Goal: Task Accomplishment & Management: Complete application form

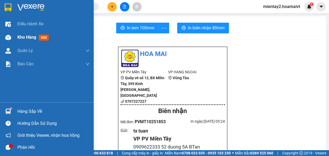
click at [23, 37] on span "Kho hàng" at bounding box center [26, 37] width 19 height 5
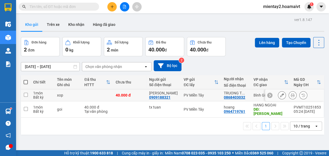
drag, startPoint x: 25, startPoint y: 96, endPoint x: 37, endPoint y: 91, distance: 12.8
click at [26, 96] on input "checkbox" at bounding box center [26, 95] width 4 height 4
checkbox input "true"
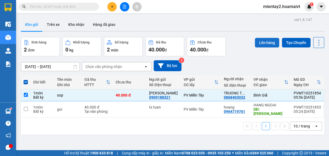
click at [262, 40] on button "Lên hàng" at bounding box center [267, 43] width 24 height 10
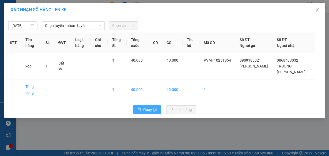
click at [151, 110] on span "Quay lại" at bounding box center [149, 110] width 13 height 6
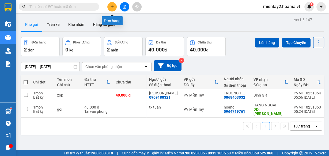
click at [111, 7] on icon "plus" at bounding box center [112, 7] width 4 height 4
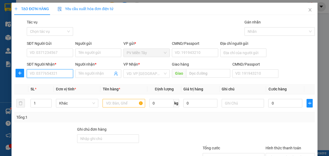
click at [65, 74] on input "SĐT Người Nhận *" at bounding box center [50, 74] width 46 height 9
type input "0768"
click at [57, 85] on div "0768295589 - thang" at bounding box center [49, 84] width 39 height 6
type input "0908368312 Bieu"
type input "0768295589"
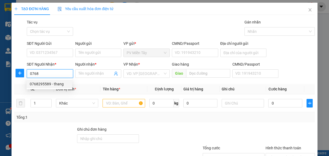
type input "thang"
type input "phu my"
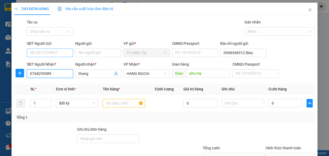
type input "0768295589"
click at [63, 52] on input "SĐT Người Gửi" at bounding box center [50, 53] width 46 height 9
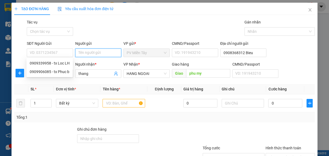
click at [82, 53] on input "Người gửi" at bounding box center [98, 53] width 46 height 9
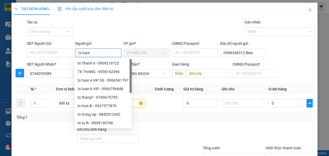
type input "tx tuyen"
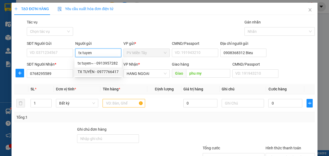
click at [95, 71] on div "TX TUYÊN - 0977766417" at bounding box center [98, 72] width 41 height 6
type input "0977766417"
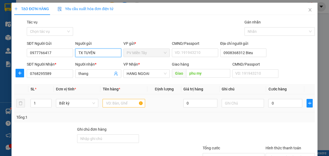
type input "TX TUYÊN"
click at [110, 103] on input "text" at bounding box center [123, 103] width 43 height 9
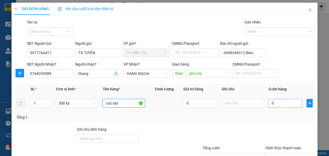
type input "cuc sat"
click at [277, 102] on input "0" at bounding box center [285, 103] width 34 height 9
type input "4"
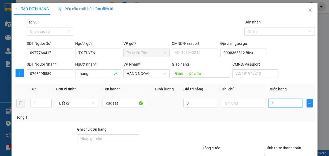
type input "40"
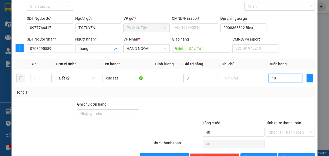
scroll to position [41, 0]
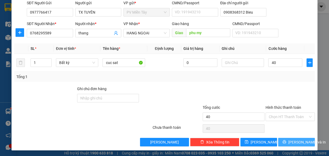
type input "40.000"
click at [299, 142] on span "[PERSON_NAME] và In" at bounding box center [306, 143] width 37 height 6
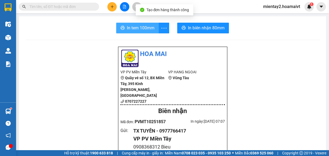
click at [144, 26] on span "In tem 100mm" at bounding box center [141, 28] width 28 height 7
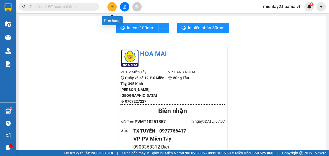
click at [113, 5] on icon "plus" at bounding box center [112, 7] width 4 height 4
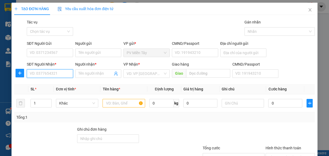
click at [64, 75] on input "SĐT Người Nhận *" at bounding box center [50, 74] width 46 height 9
click at [52, 84] on div "0773018435 - THUẬN" at bounding box center [49, 84] width 39 height 6
type input "0773018435"
type input "THUẬN"
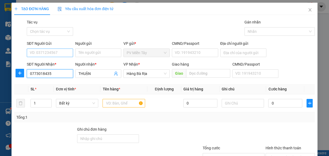
type input "0773018435"
click at [65, 52] on input "SĐT Người Gửi" at bounding box center [50, 53] width 46 height 9
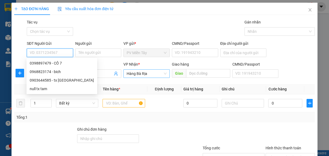
click at [151, 73] on span "Hàng Bà Rịa" at bounding box center [146, 74] width 40 height 8
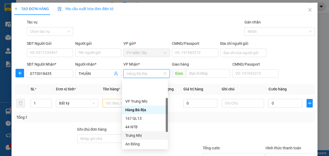
scroll to position [41, 0]
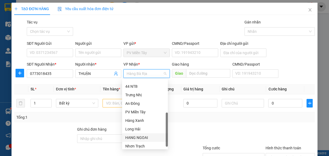
click at [143, 136] on div "HANG NGOAI" at bounding box center [144, 138] width 39 height 6
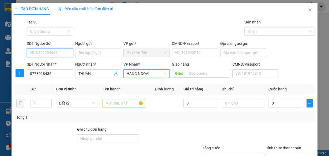
click at [65, 53] on input "SĐT Người Gửi" at bounding box center [50, 53] width 46 height 9
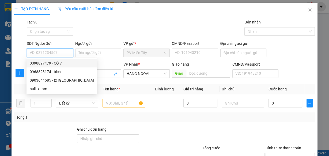
click at [62, 64] on div "0398897479 - CÔ 7" at bounding box center [62, 63] width 64 height 6
type input "0398897479"
type input "CÔ 7"
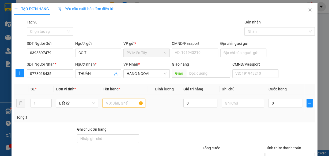
click at [119, 102] on input "text" at bounding box center [123, 103] width 43 height 9
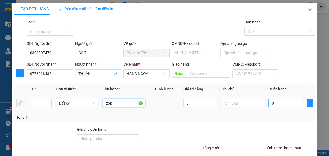
type input "xop"
click at [289, 105] on input "0" at bounding box center [285, 103] width 34 height 9
type input "4"
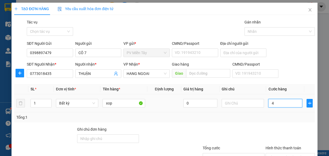
type input "40"
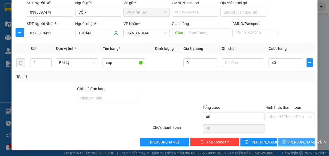
type input "40.000"
click at [291, 140] on span "[PERSON_NAME] và In" at bounding box center [306, 143] width 37 height 6
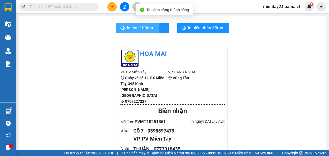
click at [145, 26] on span "In tem 100mm" at bounding box center [141, 28] width 28 height 7
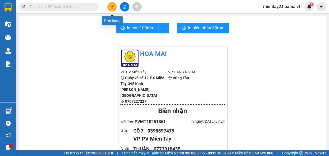
click at [112, 5] on button at bounding box center [111, 6] width 9 height 9
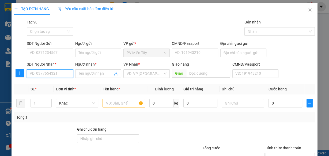
click at [67, 72] on input "SĐT Người Nhận *" at bounding box center [50, 74] width 46 height 9
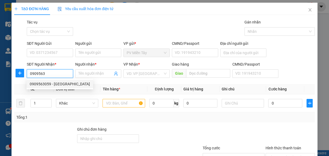
click at [60, 86] on div "0909563059 - [GEOGRAPHIC_DATA]" at bounding box center [60, 84] width 60 height 6
type input "0909563059"
type input "[PERSON_NAME]"
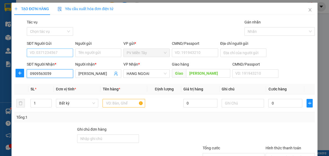
type input "0909563059"
click at [60, 52] on input "SĐT Người Gửi" at bounding box center [50, 53] width 46 height 9
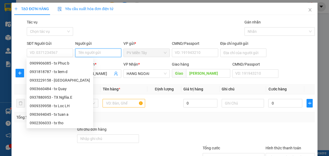
click at [89, 54] on input "Người gửi" at bounding box center [98, 53] width 46 height 9
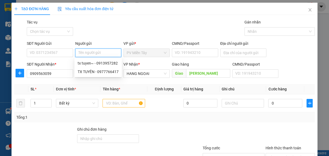
type input "y"
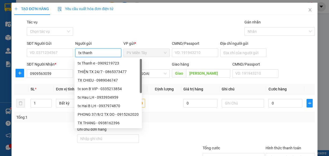
type input "tx thanh b"
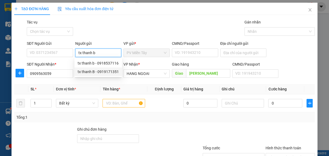
click at [95, 72] on div "tx thanh B - 0919171351" at bounding box center [98, 72] width 41 height 6
type input "0919171351"
type input "tx thanh B"
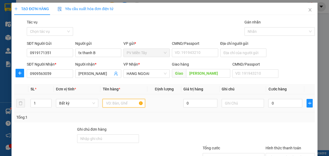
click at [114, 103] on input "text" at bounding box center [123, 103] width 43 height 9
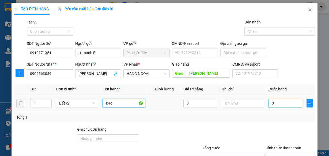
type input "bao"
click at [282, 103] on input "0" at bounding box center [285, 103] width 34 height 9
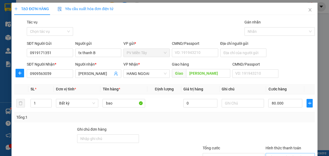
click at [288, 154] on input "Hình thức thanh toán" at bounding box center [287, 158] width 39 height 8
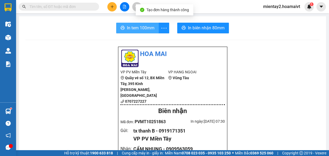
click at [137, 28] on span "In tem 100mm" at bounding box center [141, 28] width 28 height 7
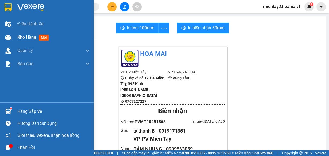
click at [25, 35] on span "Kho hàng" at bounding box center [26, 37] width 19 height 5
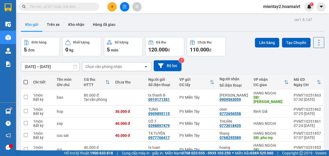
click at [100, 66] on div "Chọn văn phòng nhận" at bounding box center [103, 66] width 37 height 5
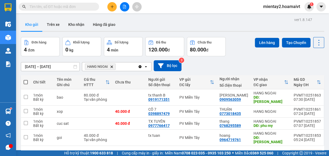
click at [26, 82] on span at bounding box center [26, 82] width 4 height 4
click at [26, 80] on input "checkbox" at bounding box center [26, 80] width 0 height 0
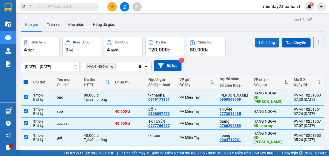
click at [266, 43] on button "Lên hàng" at bounding box center [267, 43] width 24 height 10
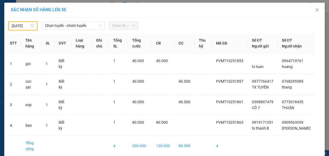
click at [26, 25] on input "[DATE]" at bounding box center [20, 26] width 17 height 6
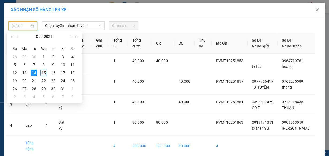
click at [45, 71] on div "15" at bounding box center [43, 73] width 6 height 6
type input "[DATE]"
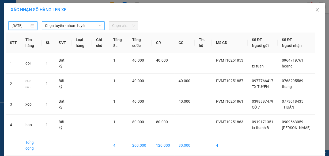
click at [61, 25] on span "Chọn tuyến - nhóm tuyến" at bounding box center [73, 26] width 56 height 8
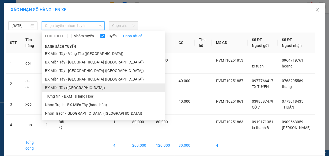
click at [75, 89] on li "BX Miền Tây ([GEOGRAPHIC_DATA])" at bounding box center [103, 88] width 123 height 9
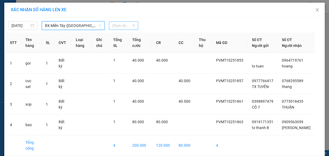
click at [121, 25] on span "Chọn chuyến" at bounding box center [123, 26] width 23 height 8
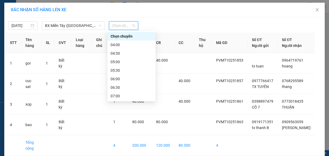
drag, startPoint x: 120, startPoint y: 69, endPoint x: 141, endPoint y: 47, distance: 30.8
click at [122, 110] on div "07:30" at bounding box center [131, 113] width 42 height 6
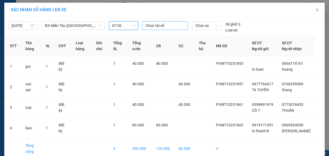
click at [155, 26] on div at bounding box center [164, 25] width 43 height 6
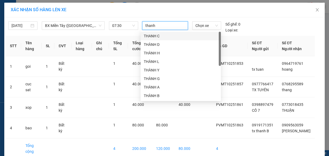
type input "thanh b"
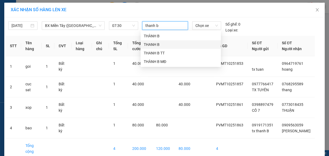
click at [149, 45] on div "THANH B" at bounding box center [181, 45] width 74 height 6
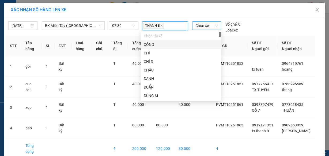
click at [196, 25] on span "Chọn xe" at bounding box center [206, 26] width 22 height 8
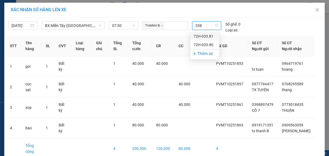
type input "3381"
click at [204, 36] on div "72H-033.81" at bounding box center [204, 36] width 22 height 6
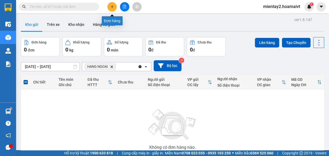
click at [114, 6] on button at bounding box center [111, 6] width 9 height 9
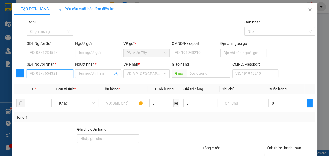
click at [65, 74] on input "SĐT Người Nhận *" at bounding box center [50, 74] width 46 height 9
type input "7998"
click at [65, 83] on div "0908607998 - Huynh Tu" at bounding box center [50, 84] width 40 height 6
type input "0909958735 CO DIEU TRIEN"
type input "0908607998"
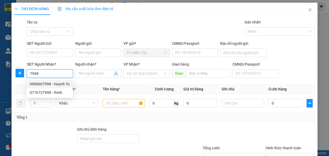
type input "Huynh Tu"
type input "Hoi Bai"
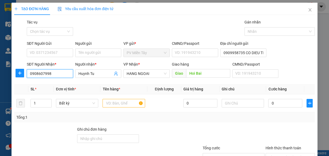
click at [60, 74] on input "0908607998" at bounding box center [50, 74] width 46 height 9
type input "0"
type input "0937857"
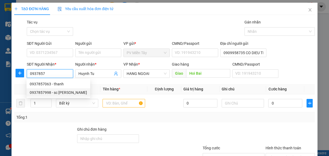
click at [45, 95] on div "0937857998 - sc [PERSON_NAME]" at bounding box center [58, 93] width 57 height 6
type input "0937857998"
type input "sc [PERSON_NAME]"
type input "Phu My"
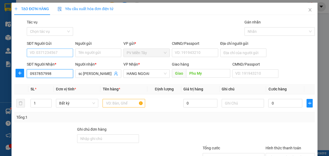
type input "0937857998"
click at [56, 51] on input "SĐT Người Gửi" at bounding box center [50, 53] width 46 height 9
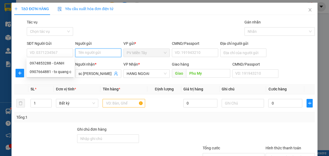
click at [105, 54] on input "Người gửi" at bounding box center [98, 53] width 46 height 9
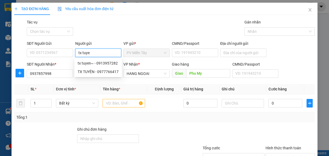
type input "tx tuyen"
click at [105, 71] on div "TX TUYÊN - 0977766417" at bounding box center [98, 72] width 41 height 6
type input "0977766417"
type input "TX TUYÊN"
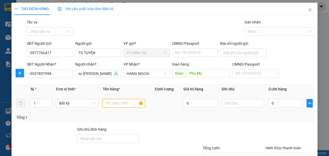
click at [117, 103] on input "text" at bounding box center [123, 103] width 43 height 9
type input "thung"
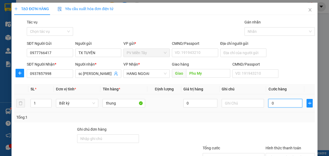
click at [281, 103] on input "0" at bounding box center [285, 103] width 34 height 9
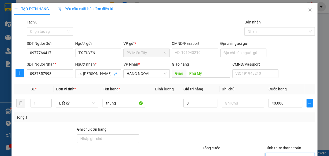
click at [288, 154] on input "Hình thức thanh toán" at bounding box center [287, 158] width 39 height 8
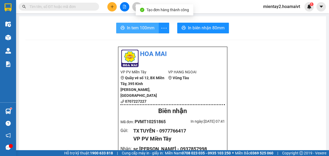
click at [149, 27] on span "In tem 100mm" at bounding box center [141, 28] width 28 height 7
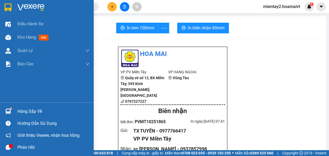
click at [28, 111] on div "Hàng sắp về" at bounding box center [53, 112] width 72 height 8
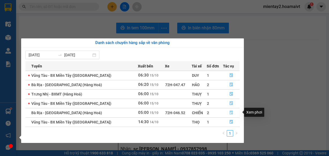
click at [227, 113] on button "button" at bounding box center [231, 113] width 16 height 9
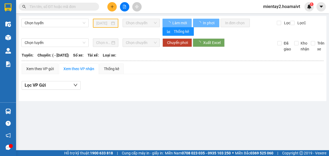
type input "[DATE]"
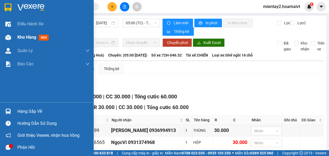
drag, startPoint x: 20, startPoint y: 37, endPoint x: 69, endPoint y: 43, distance: 49.4
click at [20, 37] on span "Kho hàng" at bounding box center [26, 37] width 19 height 5
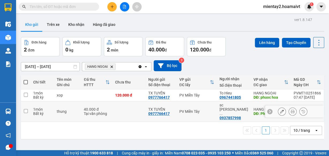
click at [121, 112] on td at bounding box center [128, 112] width 33 height 21
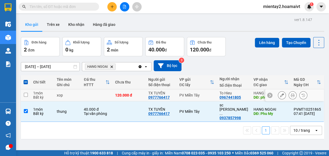
click at [106, 95] on td at bounding box center [96, 96] width 31 height 12
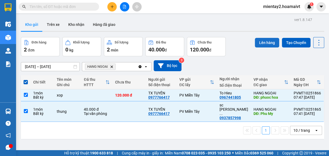
click at [264, 38] on button "Lên hàng" at bounding box center [267, 43] width 24 height 10
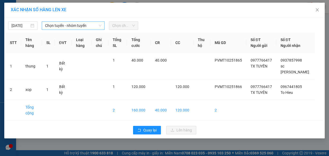
click at [75, 25] on span "Chọn tuyến - nhóm tuyến" at bounding box center [73, 26] width 56 height 8
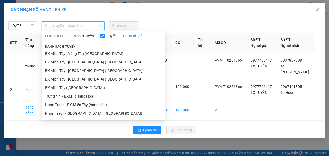
drag, startPoint x: 79, startPoint y: 86, endPoint x: 118, endPoint y: 35, distance: 64.6
click at [79, 86] on li "BX Miền Tây ([GEOGRAPHIC_DATA])" at bounding box center [103, 88] width 123 height 9
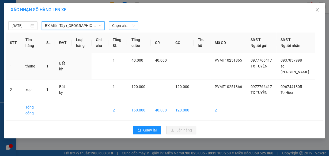
click at [122, 24] on span "Chọn chuyến" at bounding box center [123, 26] width 23 height 8
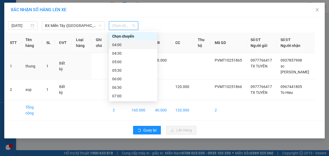
click at [131, 44] on div "04:00" at bounding box center [133, 45] width 42 height 6
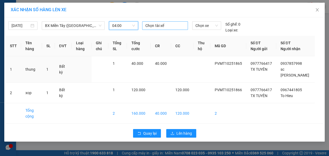
click at [159, 26] on div at bounding box center [164, 25] width 43 height 6
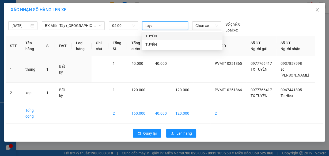
type input "tuyen"
drag, startPoint x: 156, startPoint y: 48, endPoint x: 189, endPoint y: 31, distance: 37.3
click at [157, 46] on div "TUYÊN" at bounding box center [182, 44] width 80 height 9
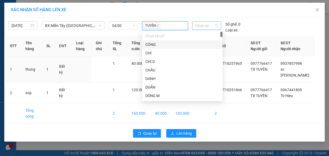
click at [207, 22] on span "Chọn xe" at bounding box center [206, 26] width 22 height 8
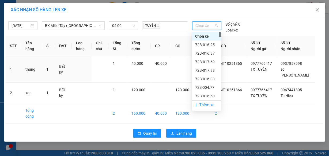
click at [206, 22] on span "Chọn xe" at bounding box center [206, 26] width 22 height 8
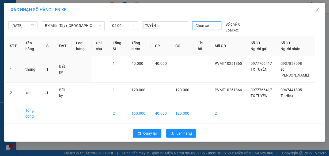
click at [206, 22] on span "Chọn xe" at bounding box center [206, 26] width 22 height 8
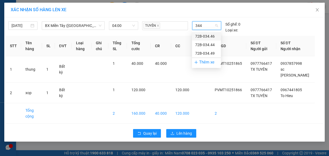
type input "3449"
click at [211, 34] on div "72B-034.49" at bounding box center [206, 36] width 22 height 6
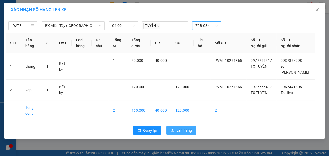
click at [186, 129] on span "Lên hàng" at bounding box center [184, 131] width 16 height 6
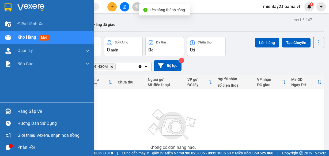
click at [24, 112] on div "Hàng sắp về" at bounding box center [53, 112] width 72 height 8
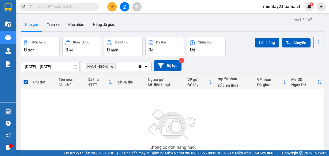
click at [285, 123] on section "Kết quả tìm kiếm ( 0 ) Bộ lọc No Data mientay2.hoamaivt 1 Điều hành xe Kho hàng…" at bounding box center [164, 78] width 329 height 156
click at [78, 25] on button "Kho nhận" at bounding box center [76, 24] width 25 height 13
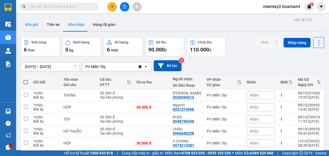
click at [34, 25] on button "Kho gửi" at bounding box center [32, 24] width 22 height 13
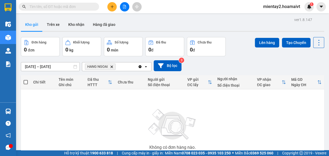
click at [197, 21] on div "Kho gửi Trên xe Kho nhận Hàng đã giao" at bounding box center [172, 25] width 303 height 14
click at [175, 20] on div "Kho gửi Trên xe Kho nhận Hàng đã giao" at bounding box center [172, 25] width 303 height 14
click at [156, 23] on div "Kho gửi Trên xe Kho nhận Hàng đã giao" at bounding box center [172, 25] width 303 height 14
click at [30, 25] on button "Kho gửi" at bounding box center [32, 24] width 22 height 13
click at [78, 23] on button "Kho nhận" at bounding box center [76, 24] width 25 height 13
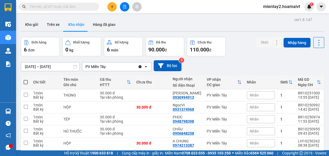
drag, startPoint x: 31, startPoint y: 26, endPoint x: 158, endPoint y: 31, distance: 127.1
click at [32, 26] on button "Kho gửi" at bounding box center [32, 24] width 22 height 13
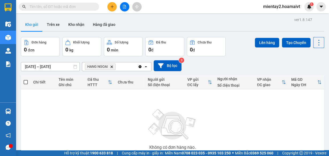
click at [199, 25] on div "Kho gửi Trên xe Kho nhận Hàng đã giao" at bounding box center [172, 25] width 303 height 14
click at [124, 8] on icon "file-add" at bounding box center [124, 7] width 4 height 4
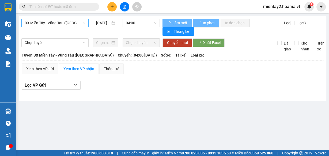
click at [72, 23] on span "BX Miền Tây - Vũng Tàu ([GEOGRAPHIC_DATA])" at bounding box center [55, 23] width 61 height 8
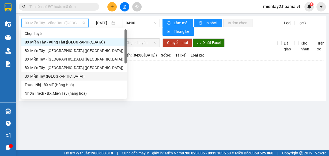
click at [64, 76] on div "BX Miền Tây ([GEOGRAPHIC_DATA])" at bounding box center [74, 77] width 99 height 6
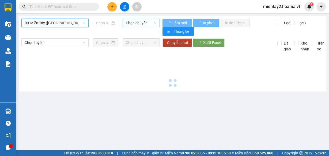
type input "[DATE]"
click at [133, 20] on span "Chọn chuyến" at bounding box center [141, 23] width 31 height 8
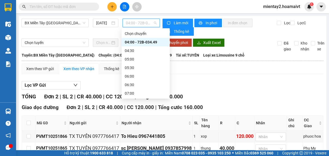
click at [150, 43] on div "04:00 - 72B-034.49" at bounding box center [146, 42] width 42 height 6
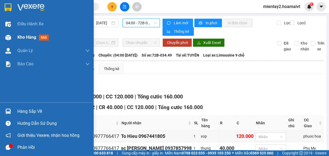
click at [22, 38] on span "Kho hàng" at bounding box center [26, 37] width 19 height 5
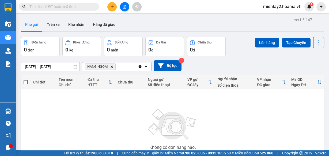
click at [113, 67] on icon "Delete" at bounding box center [111, 66] width 3 height 3
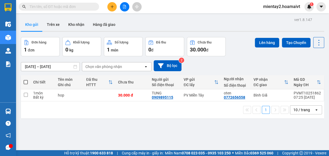
click at [310, 108] on div "10 / trang" at bounding box center [302, 110] width 24 height 9
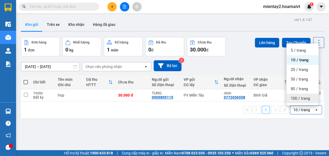
click at [302, 98] on span "100 / trang" at bounding box center [299, 98] width 19 height 5
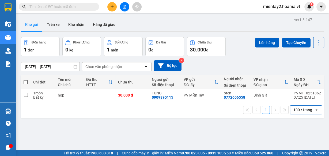
click at [110, 67] on div "Chọn văn phòng nhận" at bounding box center [103, 66] width 37 height 5
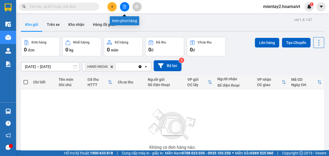
click at [126, 8] on icon "file-add" at bounding box center [124, 7] width 4 height 4
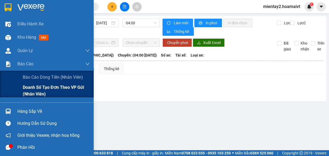
click at [30, 89] on span "Doanh số tạo đơn theo VP gửi (nhân viên)" at bounding box center [56, 90] width 67 height 13
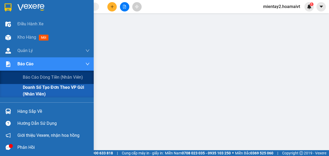
drag, startPoint x: 44, startPoint y: 87, endPoint x: 61, endPoint y: 87, distance: 16.3
click at [44, 87] on span "Doanh số tạo đơn theo VP gửi (nhân viên)" at bounding box center [56, 90] width 67 height 13
drag, startPoint x: 36, startPoint y: 88, endPoint x: 64, endPoint y: 75, distance: 30.2
click at [36, 88] on span "Doanh số tạo đơn theo VP gửi (nhân viên)" at bounding box center [56, 90] width 67 height 13
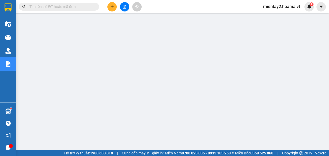
click at [74, 6] on input "text" at bounding box center [60, 7] width 63 height 6
paste input "0909674778"
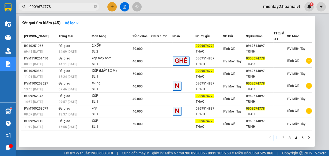
type input "0909674778"
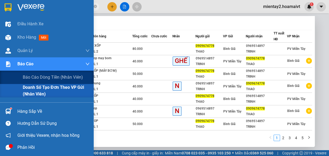
click at [32, 93] on span "Doanh số tạo đơn theo VP gửi (nhân viên)" at bounding box center [56, 90] width 67 height 13
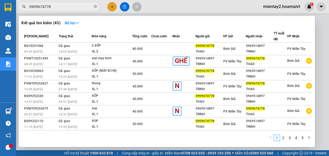
click at [319, 22] on div at bounding box center [164, 78] width 329 height 156
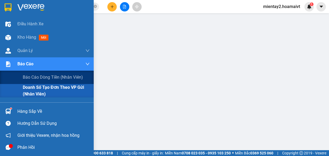
click at [52, 90] on span "Doanh số tạo đơn theo VP gửi (nhân viên)" at bounding box center [56, 90] width 67 height 13
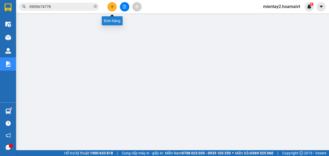
click at [112, 7] on icon "plus" at bounding box center [112, 6] width 0 height 3
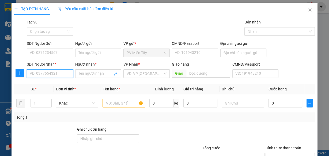
click at [61, 74] on input "SĐT Người Nhận *" at bounding box center [50, 74] width 46 height 9
paste input "0978155015"
type input "0978155015"
click at [53, 74] on input "0978155015" at bounding box center [50, 74] width 46 height 9
drag, startPoint x: 56, startPoint y: 84, endPoint x: 67, endPoint y: 78, distance: 12.6
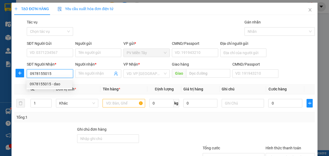
click at [57, 84] on div "0978155015 - dao" at bounding box center [49, 84] width 39 height 6
type input "dao"
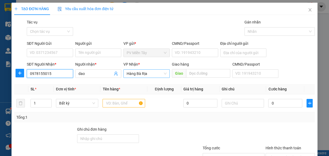
drag, startPoint x: 151, startPoint y: 72, endPoint x: 151, endPoint y: 79, distance: 7.0
click at [151, 73] on span "Hàng Bà Rịa" at bounding box center [146, 74] width 40 height 8
type input "0978155015"
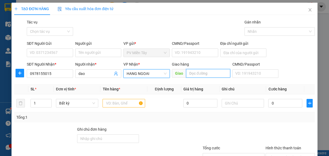
click at [199, 75] on input "text" at bounding box center [208, 73] width 44 height 9
type input "[PERSON_NAME]"
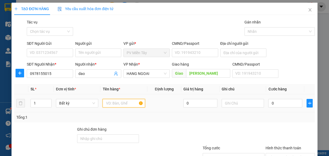
click at [116, 105] on input "text" at bounding box center [123, 103] width 43 height 9
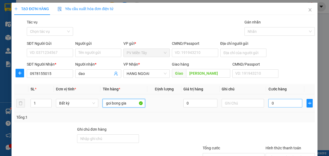
type input "goi bong gia"
click at [283, 106] on input "0" at bounding box center [285, 103] width 34 height 9
type input "4"
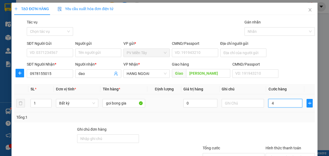
type input "40"
type input "40.000"
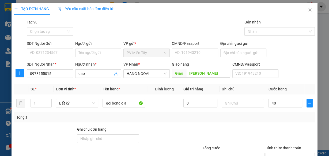
type input "40.000"
click at [102, 57] on div "Người gửi Tên người gửi" at bounding box center [98, 50] width 46 height 19
click at [102, 57] on input "Người gửi" at bounding box center [98, 53] width 46 height 9
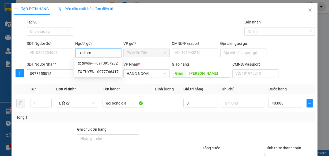
type input "tx chien"
click at [102, 24] on div "Gói vận chuyển * Tiêu chuẩn Tác vụ Chọn tác vụ Gán nhãn Nhãn" at bounding box center [171, 28] width 290 height 19
click at [95, 55] on input "tx chien" at bounding box center [98, 53] width 46 height 9
click at [99, 63] on div "TX CHIEN - 0945272275" at bounding box center [98, 63] width 40 height 6
type input "0945272275"
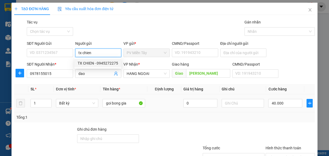
type input "TX CHIEN"
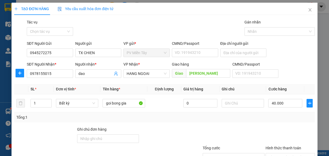
click at [265, 127] on div at bounding box center [290, 136] width 50 height 19
drag, startPoint x: 297, startPoint y: 110, endPoint x: 295, endPoint y: 117, distance: 6.9
click at [297, 145] on div "Hình thức thanh toán Chọn HT Thanh Toán" at bounding box center [289, 154] width 49 height 19
click at [295, 154] on input "Hình thức thanh toán" at bounding box center [287, 158] width 39 height 8
drag, startPoint x: 289, startPoint y: 127, endPoint x: 293, endPoint y: 145, distance: 18.5
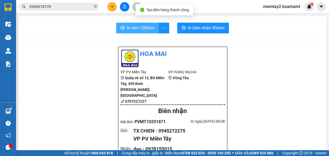
click at [141, 26] on span "In tem 100mm" at bounding box center [141, 28] width 28 height 7
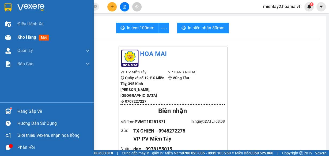
click at [28, 37] on span "Kho hàng" at bounding box center [26, 37] width 19 height 5
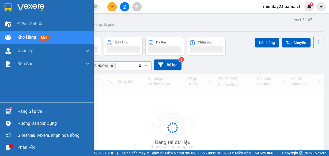
click at [28, 37] on span "Kho hàng" at bounding box center [26, 37] width 19 height 5
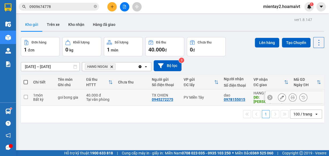
click at [115, 95] on td at bounding box center [132, 98] width 34 height 16
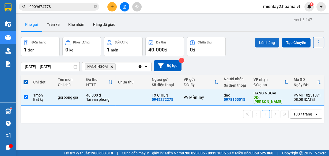
click at [261, 40] on button "Lên hàng" at bounding box center [267, 43] width 24 height 10
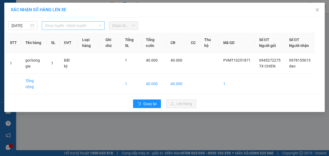
click at [81, 23] on span "Chọn tuyến - nhóm tuyến" at bounding box center [73, 26] width 56 height 8
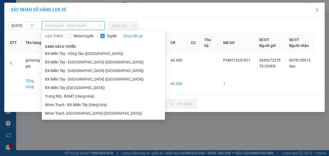
drag, startPoint x: 80, startPoint y: 86, endPoint x: 104, endPoint y: 48, distance: 44.4
click at [82, 85] on li "BX Miền Tây ([GEOGRAPHIC_DATA])" at bounding box center [103, 88] width 123 height 9
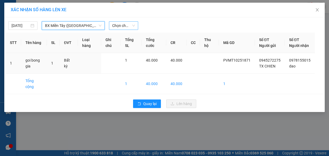
drag, startPoint x: 127, startPoint y: 21, endPoint x: 123, endPoint y: 27, distance: 7.6
click at [126, 23] on div "[DATE] BX [GEOGRAPHIC_DATA] ([GEOGRAPHIC_DATA]) [GEOGRAPHIC_DATA] ([GEOGRAPHIC_…" at bounding box center [164, 24] width 317 height 11
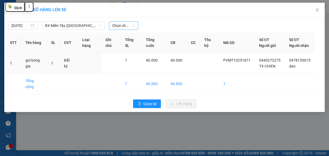
click at [123, 26] on span "Chọn chuyến" at bounding box center [123, 26] width 23 height 8
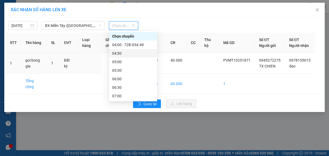
click at [129, 53] on div "04:30" at bounding box center [133, 54] width 42 height 6
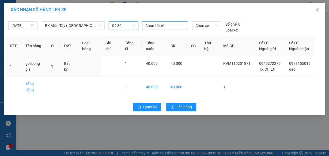
click at [154, 27] on div at bounding box center [164, 25] width 43 height 6
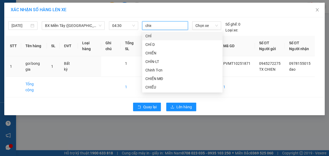
type input "chien"
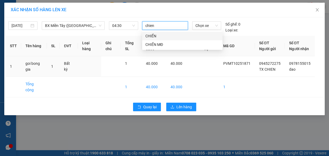
drag, startPoint x: 156, startPoint y: 35, endPoint x: 176, endPoint y: 31, distance: 20.1
click at [161, 34] on div "CHIẾN" at bounding box center [182, 36] width 74 height 6
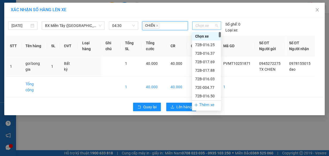
click at [205, 27] on span "Chọn xe" at bounding box center [206, 26] width 22 height 8
type input "46"
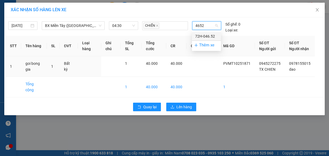
click at [202, 37] on div "72H-046.52" at bounding box center [206, 36] width 22 height 6
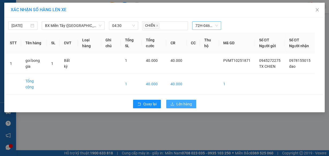
click at [186, 102] on span "Lên hàng" at bounding box center [184, 104] width 16 height 6
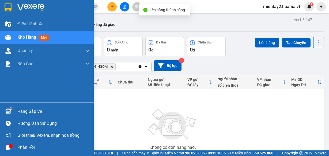
click at [20, 113] on div "Hàng sắp về" at bounding box center [53, 112] width 72 height 8
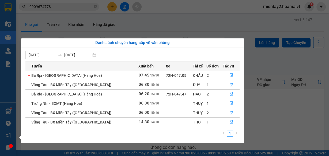
click at [114, 21] on section "Kết quả tìm kiếm ( 45 ) Bộ lọc Mã ĐH Trạng thái Món hàng Tổng cước Chưa cước Nh…" at bounding box center [164, 78] width 329 height 156
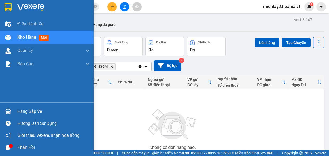
click at [20, 36] on span "Kho hàng" at bounding box center [26, 37] width 19 height 5
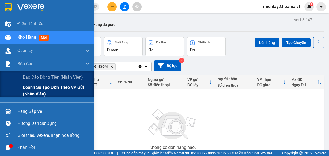
click at [34, 87] on span "Doanh số tạo đơn theo VP gửi (nhân viên)" at bounding box center [56, 90] width 67 height 13
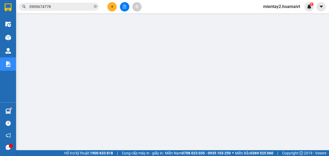
click at [110, 5] on icon "plus" at bounding box center [112, 7] width 4 height 4
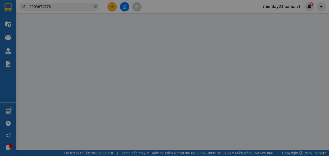
click at [100, 51] on div "TẠO ĐƠN HÀNG Yêu cầu xuất hóa đơn điện tử Transit Pickup Surcharge Ids Transit …" at bounding box center [164, 78] width 329 height 156
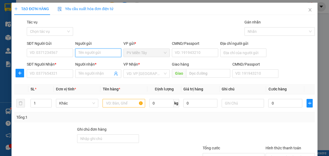
click at [100, 51] on input "Người gửi" at bounding box center [98, 53] width 46 height 9
type input "tx hoang"
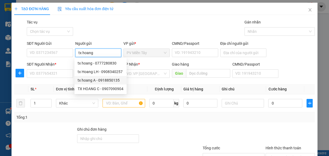
click at [97, 79] on div "tx hoang A - 0918850135" at bounding box center [101, 81] width 46 height 6
type input "0918850135"
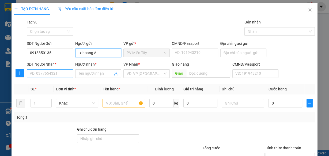
type input "tx hoang A"
drag, startPoint x: 51, startPoint y: 75, endPoint x: 53, endPoint y: 71, distance: 4.5
click at [53, 71] on input "SĐT Người Nhận *" at bounding box center [50, 74] width 46 height 9
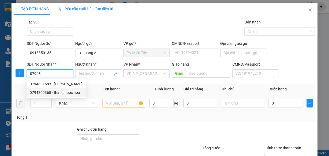
click at [53, 94] on div "0794809368 - thao phuoc hoa" at bounding box center [56, 93] width 53 height 6
type input "0794809368"
type input "thao phuoc hoa"
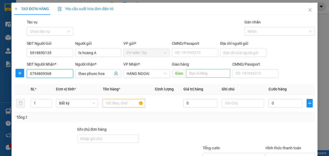
type input "0794809368"
click at [198, 76] on input "text" at bounding box center [208, 73] width 44 height 9
type input "phuoc hoa"
click at [122, 102] on input "text" at bounding box center [123, 103] width 43 height 9
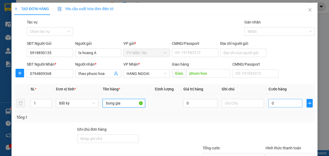
type input "bong gia"
click at [283, 101] on input "0" at bounding box center [285, 103] width 34 height 9
type input "4"
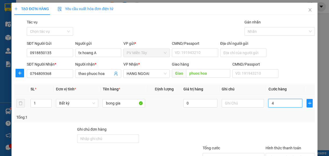
type input "40"
click at [274, 129] on div at bounding box center [290, 136] width 50 height 19
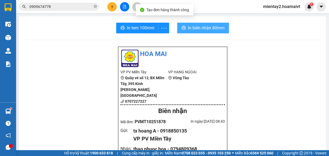
click at [217, 32] on button "In biên nhận 80mm" at bounding box center [203, 28] width 52 height 11
click at [217, 30] on span "In biên nhận 80mm" at bounding box center [206, 28] width 37 height 7
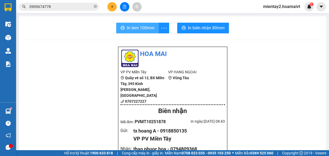
click at [138, 30] on span "In tem 100mm" at bounding box center [141, 28] width 28 height 7
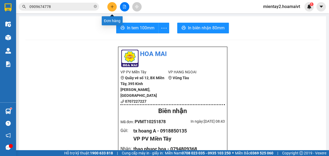
click at [110, 4] on button at bounding box center [111, 6] width 9 height 9
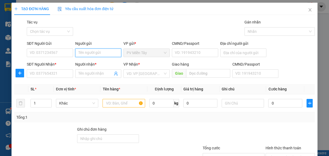
click at [97, 53] on input "Người gửi" at bounding box center [98, 53] width 46 height 9
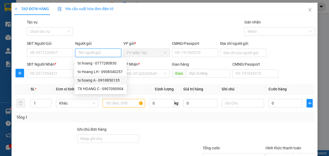
click at [94, 81] on div "tx hoang A - 0918850135" at bounding box center [101, 81] width 46 height 6
type input "0918850135"
type input "tx hoang A"
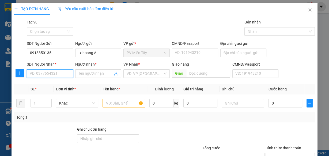
drag, startPoint x: 55, startPoint y: 74, endPoint x: 59, endPoint y: 75, distance: 4.2
click at [56, 74] on input "SĐT Người Nhận *" at bounding box center [50, 74] width 46 height 9
type input "0352952129"
click at [56, 86] on div "0352952129 - DUNG" at bounding box center [49, 84] width 39 height 6
type input "0918170524 Nghiem"
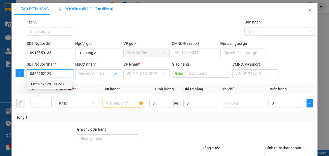
type input "DUNG"
type input "cai mep"
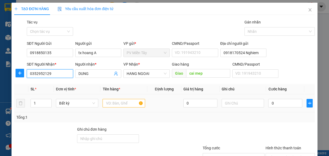
type input "0352952129"
click at [120, 102] on input "text" at bounding box center [123, 103] width 43 height 9
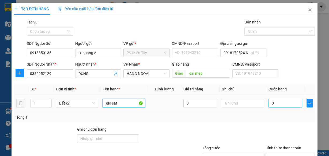
type input "gio sat"
type input "4"
type input "40"
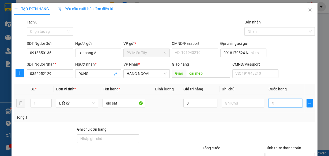
type input "40"
click at [272, 126] on div "Transit Pickup Surcharge Ids Transit Deliver Surcharge Ids Transit Deliver Surc…" at bounding box center [164, 103] width 300 height 168
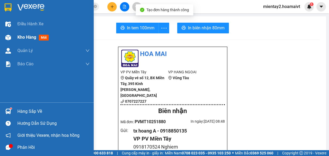
click at [19, 36] on span "Kho hàng" at bounding box center [26, 37] width 19 height 5
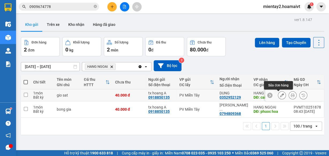
click at [280, 94] on icon at bounding box center [282, 96] width 4 height 4
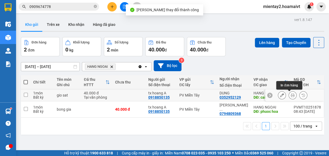
click at [290, 96] on icon at bounding box center [292, 96] width 4 height 4
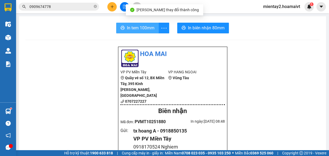
click at [148, 26] on span "In tem 100mm" at bounding box center [141, 28] width 28 height 7
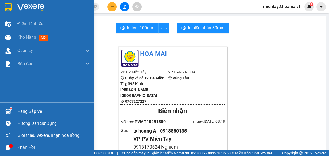
click at [32, 39] on span "Kho hàng" at bounding box center [26, 37] width 19 height 5
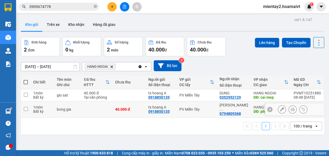
click at [104, 110] on td at bounding box center [96, 110] width 31 height 16
checkbox input "true"
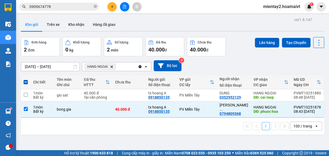
click at [119, 89] on th "Chưa thu" at bounding box center [128, 82] width 33 height 14
click at [124, 94] on td at bounding box center [128, 96] width 33 height 12
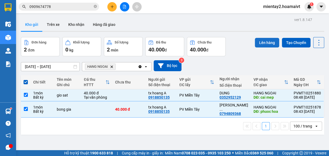
click at [272, 42] on button "Lên hàng" at bounding box center [267, 43] width 24 height 10
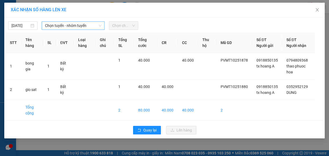
click at [83, 27] on span "Chọn tuyến - nhóm tuyến" at bounding box center [73, 26] width 56 height 8
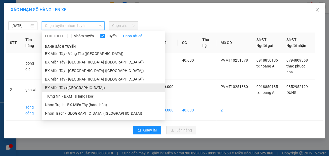
click at [80, 87] on li "BX Miền Tây ([GEOGRAPHIC_DATA])" at bounding box center [103, 88] width 123 height 9
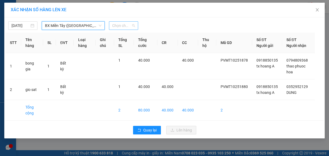
click at [124, 27] on span "Chọn chuyến" at bounding box center [123, 26] width 23 height 8
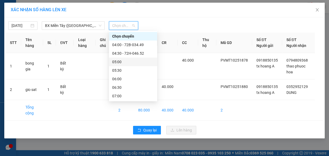
drag, startPoint x: 124, startPoint y: 62, endPoint x: 146, endPoint y: 43, distance: 28.7
click at [125, 61] on div "05:00" at bounding box center [133, 62] width 42 height 6
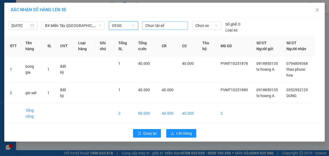
click at [152, 29] on div "Chọn tài xế" at bounding box center [164, 25] width 45 height 9
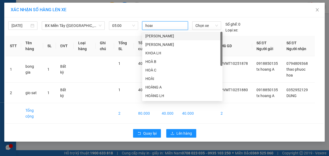
type input "hoang"
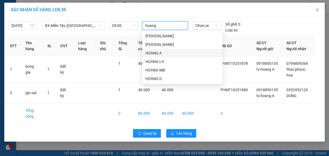
click at [158, 53] on div "HOÀNG A" at bounding box center [182, 53] width 74 height 6
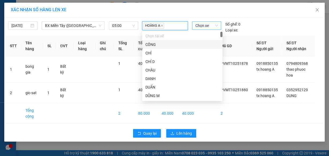
click at [204, 26] on span "Chọn xe" at bounding box center [206, 26] width 22 height 8
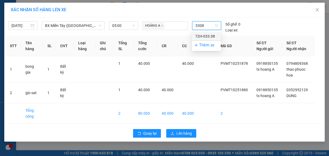
click at [204, 35] on div "72H-033.08" at bounding box center [206, 36] width 22 height 6
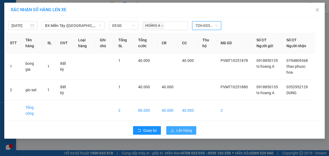
click at [187, 128] on span "Lên hàng" at bounding box center [184, 131] width 16 height 6
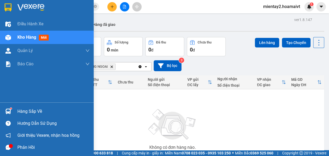
click at [16, 110] on div "Hàng sắp về" at bounding box center [47, 112] width 94 height 12
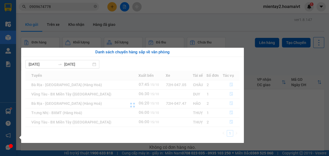
click at [275, 118] on section "Kết quả tìm kiếm ( 45 ) Bộ lọc Mã ĐH Trạng thái Món hàng Tổng cước Chưa cước Nh…" at bounding box center [164, 78] width 329 height 156
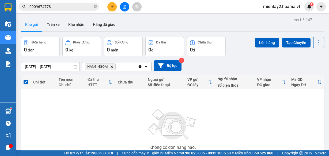
click at [25, 23] on button "Kho gửi" at bounding box center [32, 24] width 22 height 13
click at [168, 111] on img at bounding box center [171, 124] width 53 height 37
click at [243, 66] on div "[DATE] – [DATE] Press the down arrow key to interact with the calendar and sele…" at bounding box center [172, 65] width 303 height 11
click at [78, 26] on button "Kho nhận" at bounding box center [76, 24] width 25 height 13
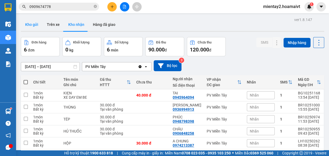
click at [26, 22] on button "Kho gửi" at bounding box center [32, 24] width 22 height 13
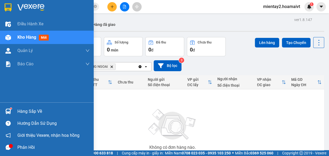
click at [23, 109] on div "Hàng sắp về" at bounding box center [53, 112] width 72 height 8
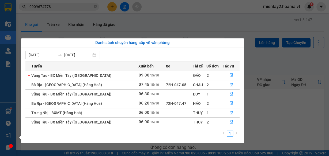
click at [295, 122] on section "Kết quả tìm kiếm ( 45 ) Bộ lọc Mã ĐH Trạng thái Món hàng Tổng cước Chưa cước Nh…" at bounding box center [164, 78] width 329 height 156
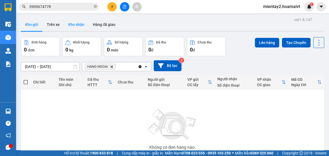
click at [78, 25] on button "Kho nhận" at bounding box center [76, 24] width 25 height 13
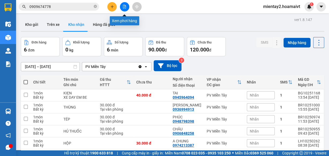
click at [125, 8] on icon "file-add" at bounding box center [124, 7] width 3 height 4
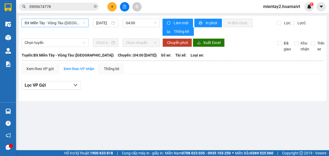
click at [77, 22] on span "BX Miền Tây - Vũng Tàu ([GEOGRAPHIC_DATA])" at bounding box center [55, 23] width 61 height 8
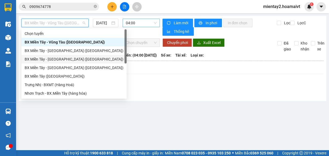
click at [137, 19] on span "04:00" at bounding box center [141, 23] width 31 height 8
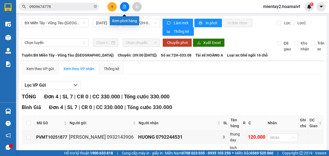
click at [124, 9] on button at bounding box center [124, 6] width 9 height 9
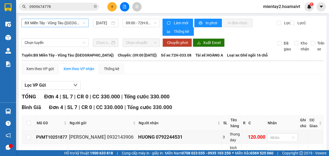
click at [76, 22] on span "BX Miền Tây - Vũng Tàu ([GEOGRAPHIC_DATA])" at bounding box center [55, 23] width 61 height 8
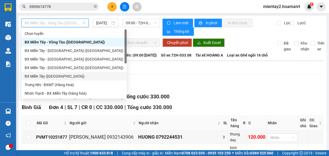
click at [69, 75] on div "BX Miền Tây ([GEOGRAPHIC_DATA])" at bounding box center [74, 77] width 99 height 6
type input "[DATE]"
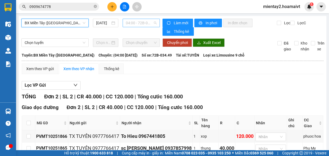
click at [147, 25] on span "04:00 - 72B-034.49" at bounding box center [141, 23] width 31 height 8
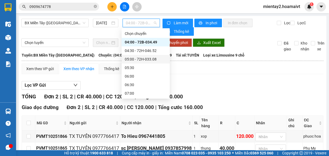
click at [149, 56] on div "05:00 - 72H-033.08" at bounding box center [146, 59] width 42 height 6
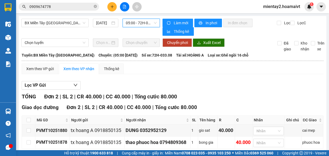
click at [162, 153] on button "In DS" at bounding box center [173, 157] width 23 height 9
click at [112, 5] on icon "plus" at bounding box center [112, 6] width 0 height 3
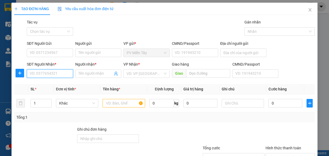
click at [55, 73] on input "SĐT Người Nhận *" at bounding box center [50, 74] width 46 height 9
drag, startPoint x: 56, startPoint y: 75, endPoint x: 91, endPoint y: 78, distance: 34.6
click at [58, 75] on input "0988645932" at bounding box center [50, 74] width 46 height 9
type input "0988645932"
click at [109, 74] on input "Người nhận *" at bounding box center [95, 74] width 34 height 6
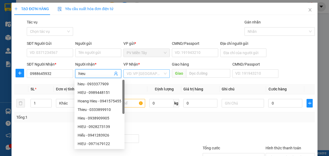
type input "hieu"
click at [157, 74] on input "search" at bounding box center [144, 74] width 36 height 8
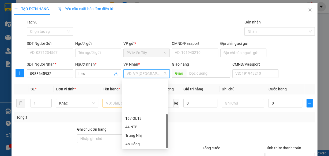
drag, startPoint x: 147, startPoint y: 134, endPoint x: 153, endPoint y: 129, distance: 8.1
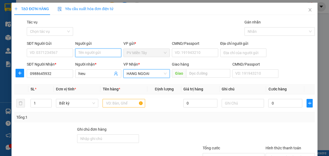
click at [84, 52] on input "Người gửi" at bounding box center [98, 53] width 46 height 9
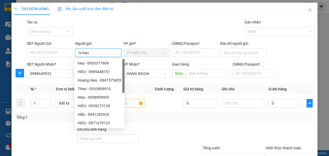
type input "tx hao"
click at [98, 22] on div "Gói vận chuyển * Tiêu chuẩn Tác vụ Chọn tác vụ Gán nhãn Nhãn" at bounding box center [171, 28] width 290 height 19
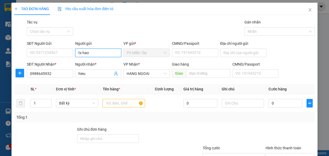
click at [101, 55] on input "tx hao" at bounding box center [98, 53] width 46 height 9
click at [95, 72] on div "tx Hao - 0973299815" at bounding box center [97, 72] width 39 height 6
type input "0973299815"
type input "tx Hao"
click at [126, 104] on input "text" at bounding box center [123, 103] width 43 height 9
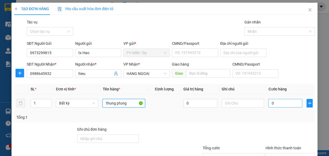
type input "thung ptung"
click at [285, 103] on input "0" at bounding box center [285, 103] width 34 height 9
type input "4"
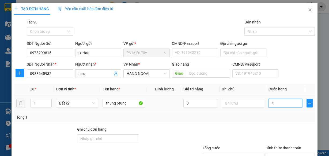
type input "40"
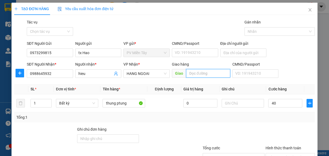
type input "40.000"
click at [197, 74] on input "text" at bounding box center [208, 73] width 44 height 9
click at [197, 72] on input "text" at bounding box center [208, 73] width 44 height 9
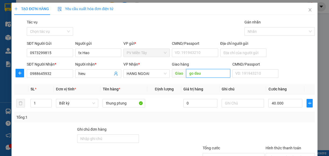
type input "go dau"
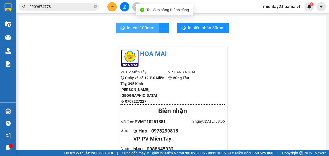
click at [140, 25] on span "In tem 100mm" at bounding box center [141, 28] width 28 height 7
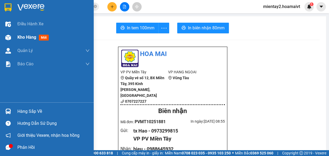
click at [28, 36] on span "Kho hàng" at bounding box center [26, 37] width 19 height 5
click at [20, 38] on span "Kho hàng" at bounding box center [26, 37] width 19 height 5
click at [32, 37] on span "Kho hàng" at bounding box center [26, 37] width 19 height 5
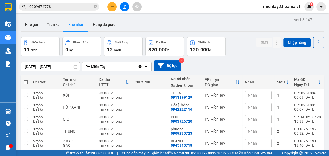
drag, startPoint x: 35, startPoint y: 27, endPoint x: 75, endPoint y: 60, distance: 52.2
click at [35, 27] on button "Kho gửi" at bounding box center [32, 24] width 22 height 13
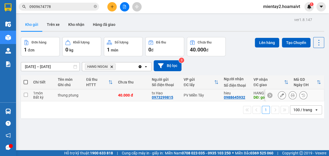
click at [107, 98] on td at bounding box center [99, 96] width 32 height 12
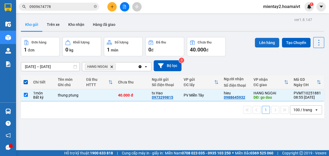
click at [261, 45] on button "Lên hàng" at bounding box center [267, 43] width 24 height 10
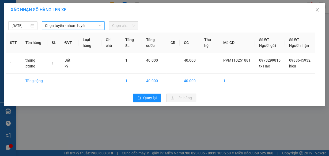
drag, startPoint x: 102, startPoint y: 25, endPoint x: 94, endPoint y: 25, distance: 8.0
click at [98, 25] on div "Chọn tuyến - nhóm tuyến" at bounding box center [73, 25] width 63 height 9
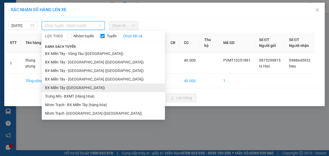
click at [79, 89] on li "BX Miền Tây ([GEOGRAPHIC_DATA])" at bounding box center [103, 88] width 123 height 9
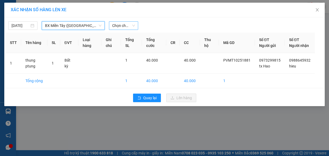
click at [125, 23] on span "Chọn chuyến" at bounding box center [123, 26] width 23 height 8
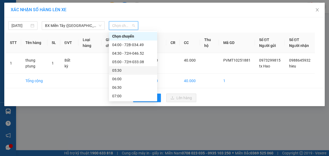
click at [126, 69] on div "05:30" at bounding box center [133, 71] width 42 height 6
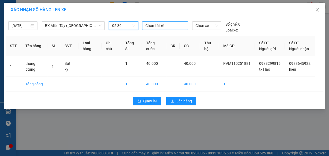
click at [161, 22] on div at bounding box center [164, 25] width 43 height 6
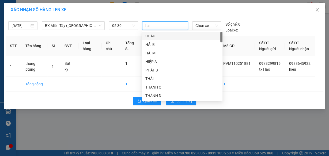
type input "hao"
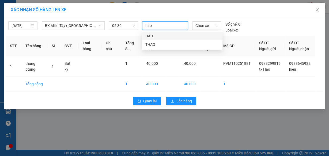
click at [159, 33] on div "HẢO" at bounding box center [182, 36] width 74 height 6
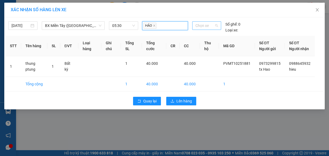
click at [197, 27] on span "Chọn xe" at bounding box center [206, 26] width 22 height 8
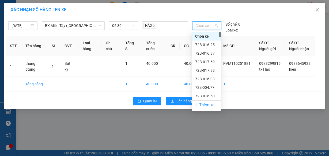
type input "4"
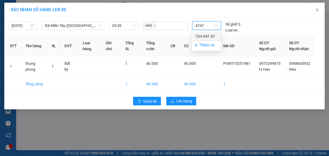
click at [203, 34] on div "72H-047.47" at bounding box center [206, 36] width 22 height 6
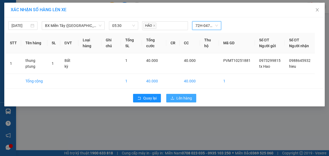
click at [187, 101] on span "Lên hàng" at bounding box center [184, 98] width 16 height 6
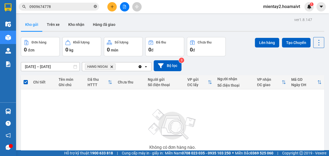
click at [95, 7] on icon "close-circle" at bounding box center [95, 6] width 3 height 3
click at [71, 6] on input "text" at bounding box center [60, 7] width 63 height 6
paste input "0931323032"
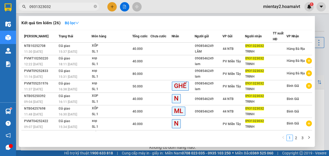
type input "0931323032"
click at [112, 9] on div at bounding box center [164, 78] width 329 height 156
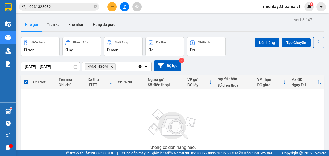
click at [113, 9] on button at bounding box center [111, 6] width 9 height 9
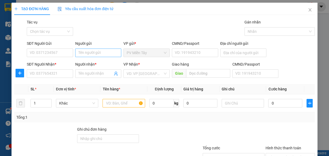
click at [99, 49] on div "Người gửi Tên người gửi" at bounding box center [98, 50] width 46 height 19
click at [99, 51] on input "Người gửi" at bounding box center [98, 53] width 46 height 9
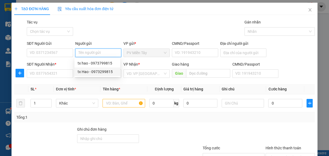
click at [96, 73] on div "tx Hao - 0973299815" at bounding box center [97, 72] width 39 height 6
type input "0973299815"
type input "tx Hao"
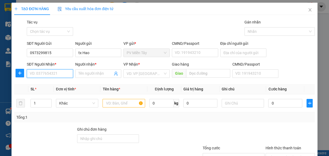
click at [63, 72] on input "SĐT Người Nhận *" at bounding box center [50, 74] width 46 height 9
type input "0933000920"
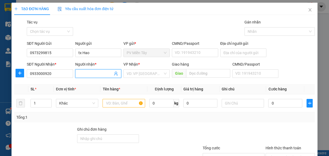
click at [98, 75] on input "Người nhận *" at bounding box center [95, 74] width 34 height 6
click at [88, 75] on input "Người nhận *" at bounding box center [95, 74] width 34 height 6
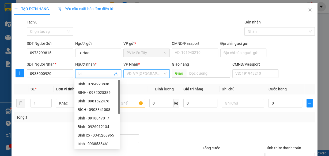
type input "bi"
drag, startPoint x: 144, startPoint y: 75, endPoint x: 159, endPoint y: 113, distance: 41.1
click at [148, 77] on input "search" at bounding box center [144, 74] width 36 height 8
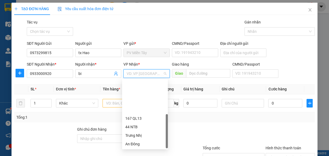
drag, startPoint x: 147, startPoint y: 136, endPoint x: 222, endPoint y: 68, distance: 101.7
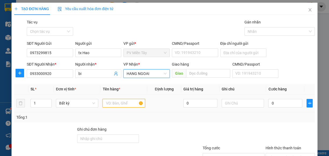
click at [119, 104] on input "text" at bounding box center [123, 103] width 43 height 9
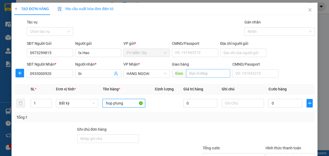
type input "hop ptung"
click at [212, 69] on div "Giao hàng Giao" at bounding box center [201, 71] width 58 height 19
drag, startPoint x: 210, startPoint y: 74, endPoint x: 284, endPoint y: 109, distance: 81.8
click at [217, 76] on input "text" at bounding box center [208, 73] width 44 height 9
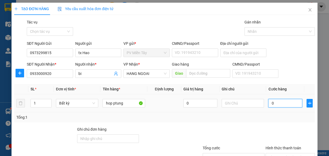
click at [285, 103] on input "0" at bounding box center [285, 103] width 34 height 9
type input "4"
type input "40"
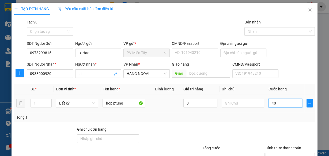
type input "40"
type input "40.000"
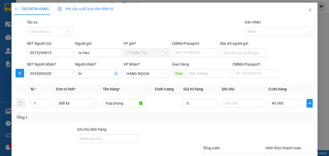
click at [276, 121] on div "Tổng: 1" at bounding box center [164, 118] width 300 height 10
click at [219, 72] on input "text" at bounding box center [208, 73] width 44 height 9
type input "phuoc thai"
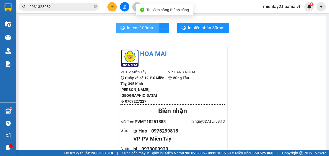
click at [140, 25] on span "In tem 100mm" at bounding box center [141, 28] width 28 height 7
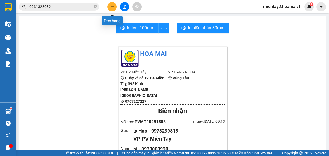
click at [113, 7] on icon "plus" at bounding box center [112, 7] width 4 height 4
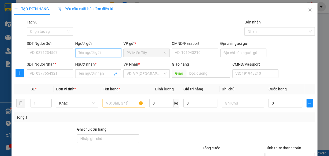
click at [105, 52] on input "Người gửi" at bounding box center [98, 53] width 46 height 9
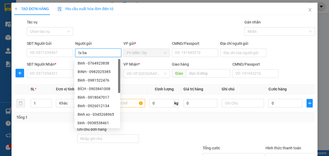
type input "tx hao"
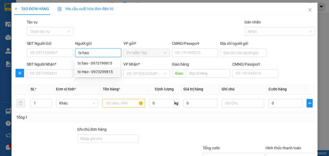
click at [99, 74] on div "tx Hao - 0973299815" at bounding box center [97, 72] width 39 height 6
type input "0973299815"
type input "tx Hao"
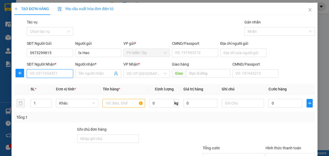
click at [54, 74] on input "SĐT Người Nhận *" at bounding box center [50, 74] width 46 height 9
click at [53, 74] on input "SĐT Người Nhận *" at bounding box center [50, 74] width 46 height 9
type input "7719"
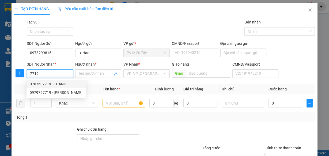
click at [53, 84] on div "0707607719 - THẮNG" at bounding box center [56, 84] width 53 height 6
type input "0909115060 Ut"
type input "0707607719"
type input "THẮNG"
type input "cai mep"
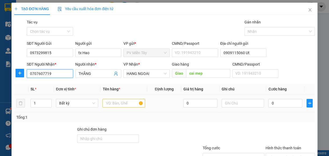
type input "0707607719"
click at [129, 104] on input "text" at bounding box center [123, 103] width 43 height 9
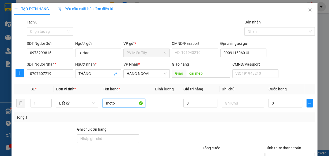
type input "moto"
click at [293, 113] on div "Tổng: 1" at bounding box center [164, 118] width 300 height 10
click at [279, 106] on input "0" at bounding box center [285, 103] width 34 height 9
type input "2"
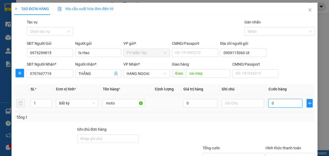
type input "2"
type input "20"
type input "200"
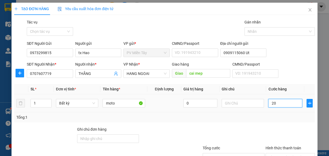
type input "200"
type input "200.000"
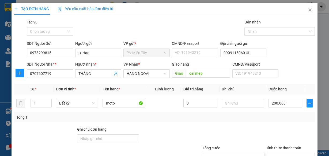
click at [279, 115] on div "Tổng: 1" at bounding box center [164, 118] width 296 height 6
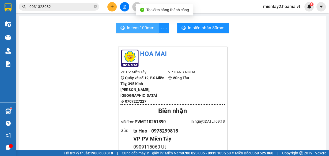
click at [145, 25] on span "In tem 100mm" at bounding box center [141, 28] width 28 height 7
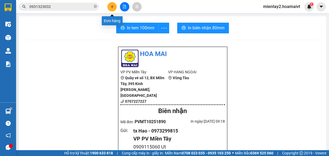
click at [111, 5] on icon "plus" at bounding box center [112, 7] width 4 height 4
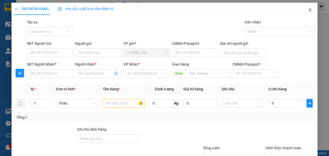
click at [308, 9] on icon "close" at bounding box center [309, 9] width 3 height 3
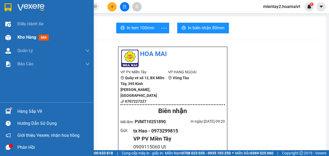
click at [22, 39] on span "Kho hàng" at bounding box center [26, 37] width 19 height 5
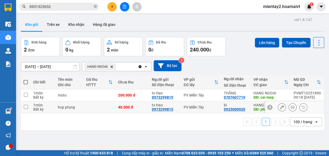
click at [99, 111] on td at bounding box center [99, 108] width 32 height 12
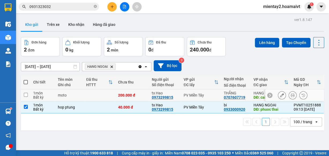
click at [96, 96] on td at bounding box center [99, 96] width 32 height 12
checkbox input "true"
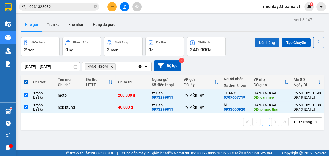
click at [265, 43] on button "Lên hàng" at bounding box center [267, 43] width 24 height 10
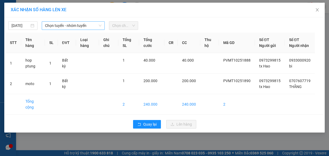
click at [64, 26] on span "Chọn tuyến - nhóm tuyến" at bounding box center [73, 26] width 56 height 8
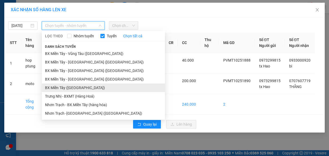
click at [77, 89] on li "BX Miền Tây ([GEOGRAPHIC_DATA])" at bounding box center [103, 88] width 123 height 9
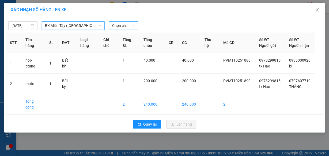
drag, startPoint x: 121, startPoint y: 25, endPoint x: 121, endPoint y: 28, distance: 2.9
click at [121, 27] on span "Chọn chuyến" at bounding box center [123, 26] width 23 height 8
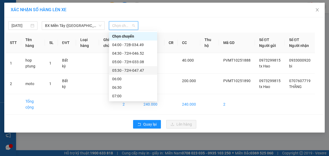
click at [130, 72] on div "05:30 - 72H-047.47" at bounding box center [133, 71] width 42 height 6
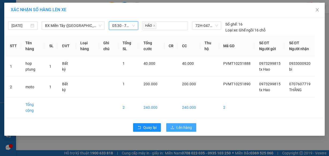
click at [182, 131] on span "Lên hàng" at bounding box center [184, 128] width 16 height 6
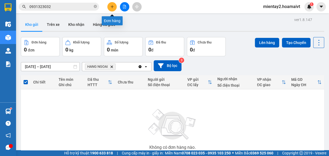
click at [112, 6] on icon "plus" at bounding box center [112, 7] width 4 height 4
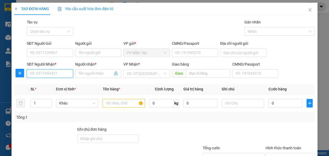
click at [64, 74] on input "SĐT Người Nhận *" at bounding box center [50, 74] width 46 height 9
type input "3939"
click at [58, 88] on div "0818113939 - TIEN" at bounding box center [49, 84] width 46 height 9
type input "tan phu"
type input "0818113939"
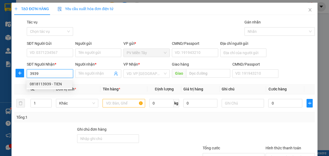
type input "TIEN"
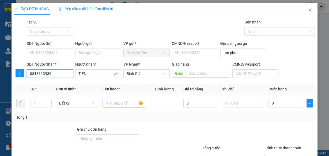
click at [50, 76] on input "0818113939" at bounding box center [50, 74] width 46 height 9
click at [52, 75] on input "0818113939" at bounding box center [50, 74] width 46 height 9
type input "0"
type input "0835533939"
click at [67, 85] on div "0835533939 - PHAN.LONG" at bounding box center [52, 84] width 45 height 6
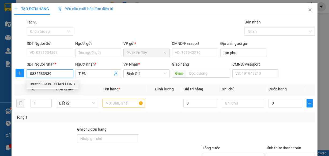
type input "0932686017"
type input "PHAN.LONG"
type input "PHU MY"
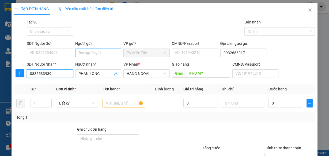
type input "0835533939"
click at [94, 50] on input "Người gửi" at bounding box center [98, 53] width 46 height 9
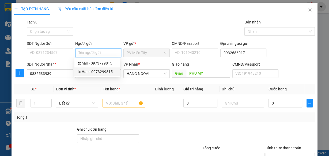
click at [93, 72] on div "tx Hao - 0973299815" at bounding box center [97, 72] width 39 height 6
type input "0973299815"
type input "tx Hao"
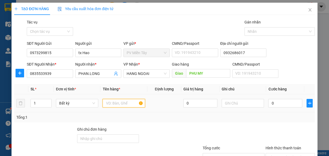
click at [118, 102] on input "text" at bounding box center [123, 103] width 43 height 9
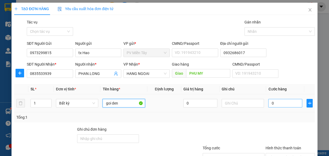
type input "goi den"
click at [280, 101] on input "0" at bounding box center [285, 103] width 34 height 9
type input "3"
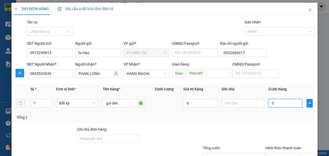
type input "0"
click at [266, 127] on div at bounding box center [290, 136] width 50 height 19
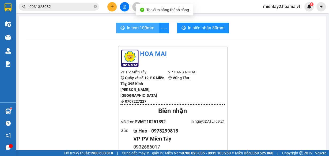
click at [139, 26] on span "In tem 100mm" at bounding box center [141, 28] width 28 height 7
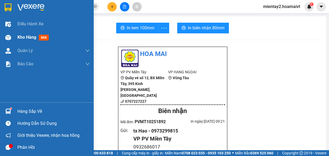
click at [14, 37] on div "Kho hàng mới" at bounding box center [47, 37] width 94 height 13
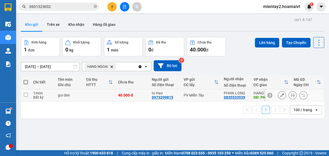
click at [97, 97] on td at bounding box center [99, 96] width 32 height 12
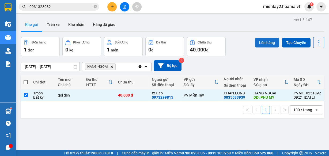
click at [264, 42] on button "Lên hàng" at bounding box center [267, 43] width 24 height 10
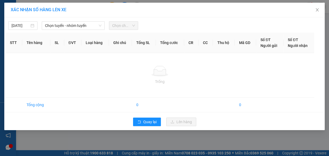
click at [61, 26] on span "Chọn tuyến - nhóm tuyến" at bounding box center [73, 26] width 56 height 8
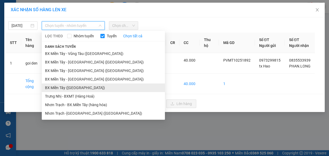
click at [84, 87] on li "BX Miền Tây ([GEOGRAPHIC_DATA])" at bounding box center [103, 88] width 123 height 9
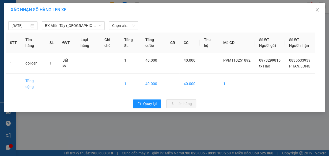
click at [122, 19] on div "[DATE] BX [GEOGRAPHIC_DATA] ([GEOGRAPHIC_DATA]) LỌC THEO Nhóm tuyến Tuyến Chọn …" at bounding box center [164, 24] width 317 height 11
click at [122, 25] on span "Chọn chuyến" at bounding box center [123, 26] width 23 height 8
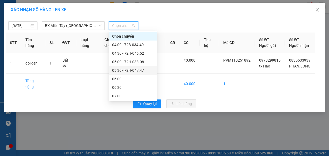
click at [134, 68] on div "05:30 - 72H-047.47" at bounding box center [133, 71] width 42 height 6
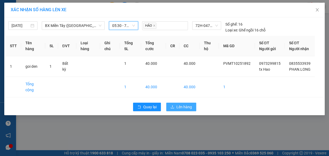
click at [182, 108] on span "Lên hàng" at bounding box center [184, 107] width 16 height 6
